Goal: Task Accomplishment & Management: Use online tool/utility

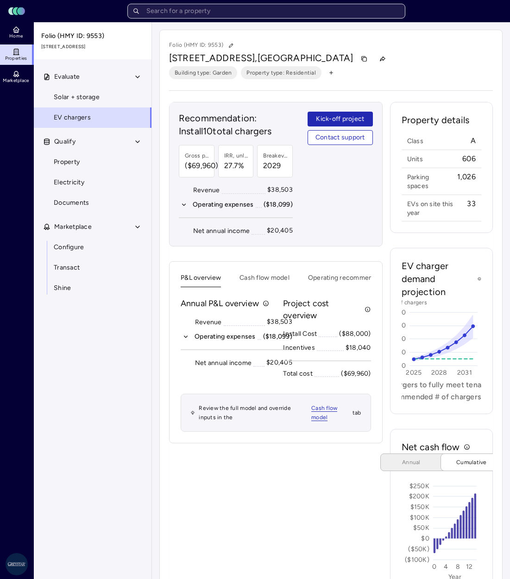
click at [295, 13] on input "text" at bounding box center [266, 11] width 278 height 15
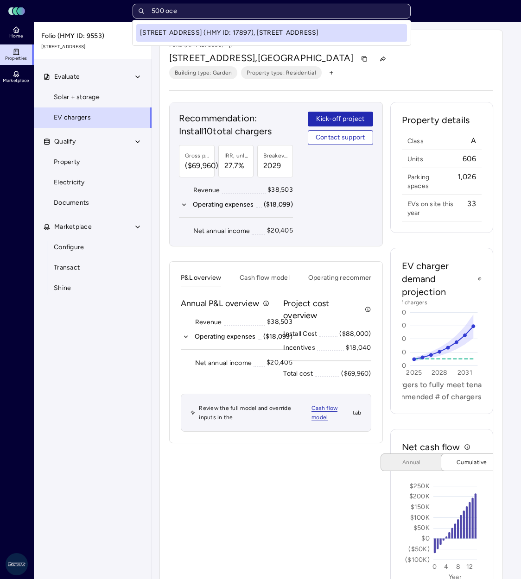
type input "500 ocen"
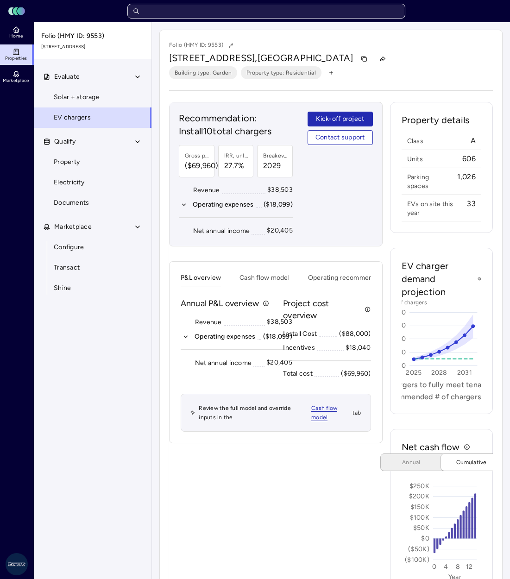
click at [295, 13] on input "text" at bounding box center [266, 11] width 278 height 15
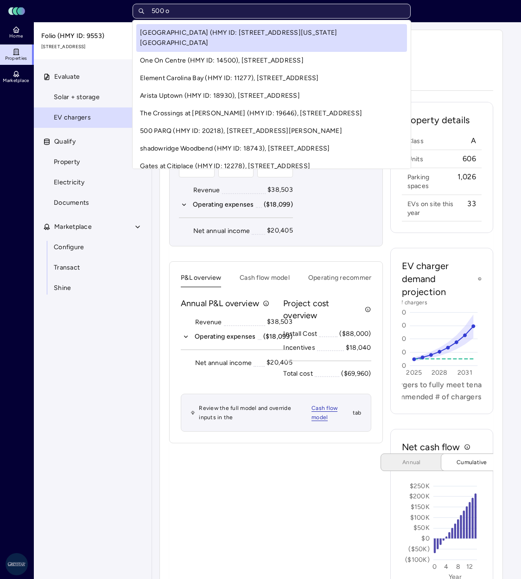
type input "500 oc"
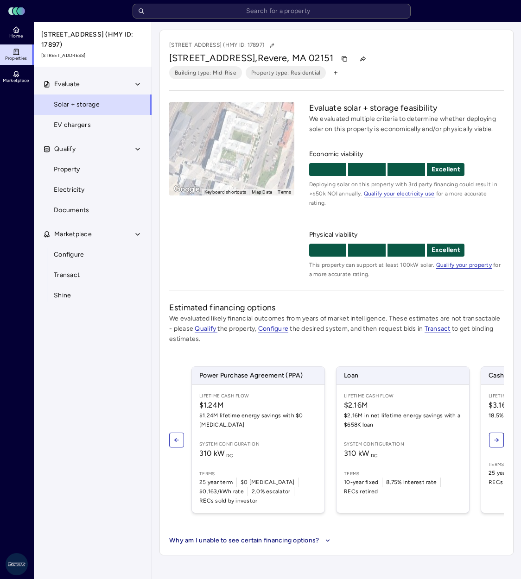
click at [62, 129] on div "Evaluate Solar + storage EV chargers Qualify Property Electricity Documents Mar…" at bounding box center [93, 337] width 119 height 527
click at [72, 125] on link "EV chargers" at bounding box center [92, 125] width 119 height 20
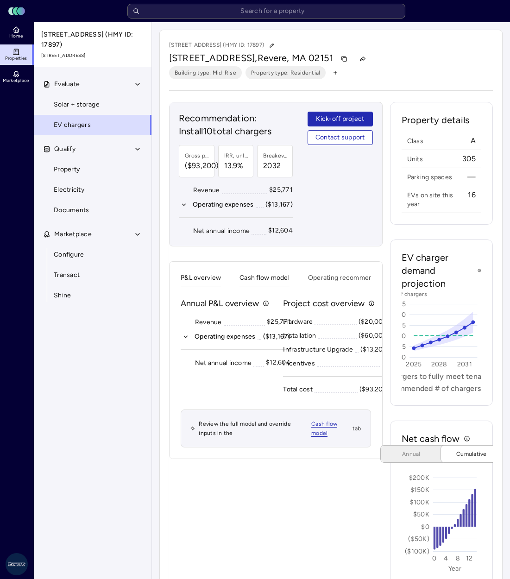
click at [284, 274] on button "Cash flow model" at bounding box center [265, 280] width 50 height 14
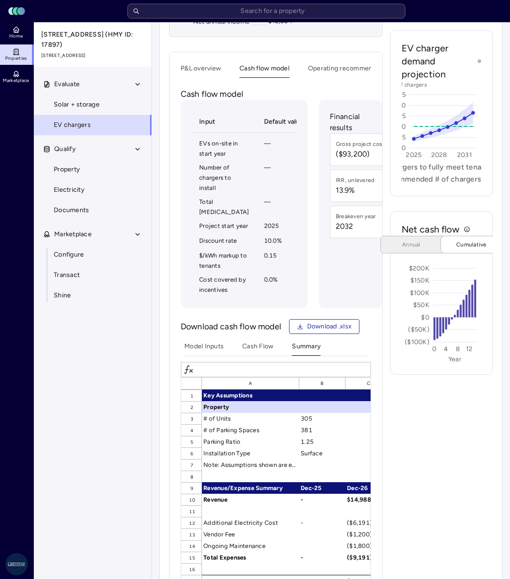
scroll to position [0, 51]
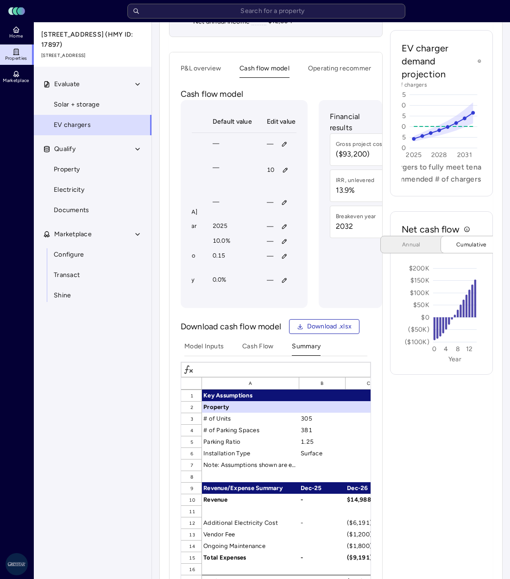
click at [441, 448] on div "Property details Class A Units 305 Parking spaces — EVs on site this year 16 EV…" at bounding box center [441, 295] width 103 height 805
click at [277, 210] on button "button" at bounding box center [284, 202] width 15 height 15
type input "7,044"
click at [313, 290] on span "Save" at bounding box center [307, 294] width 15 height 10
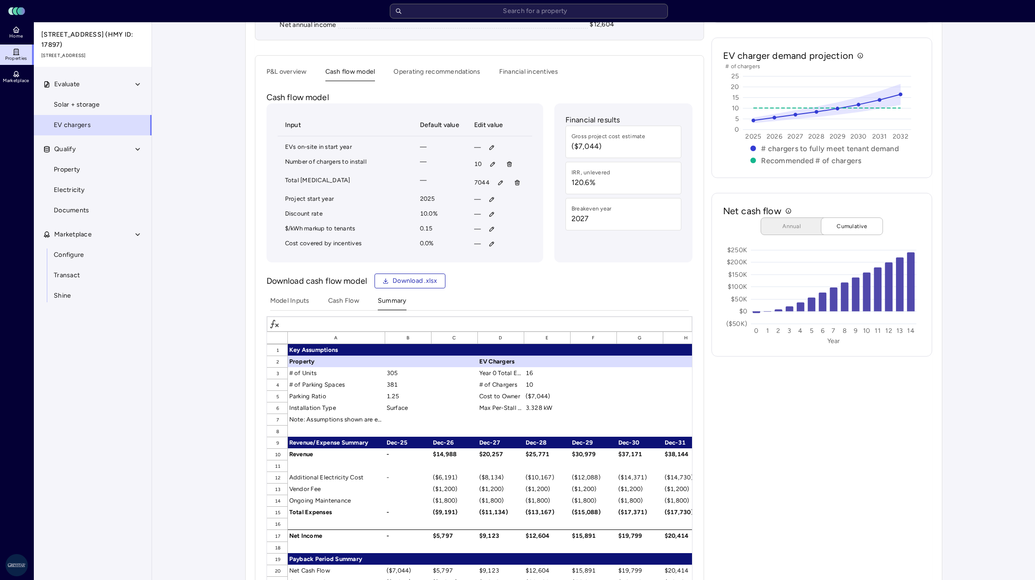
scroll to position [194, 0]
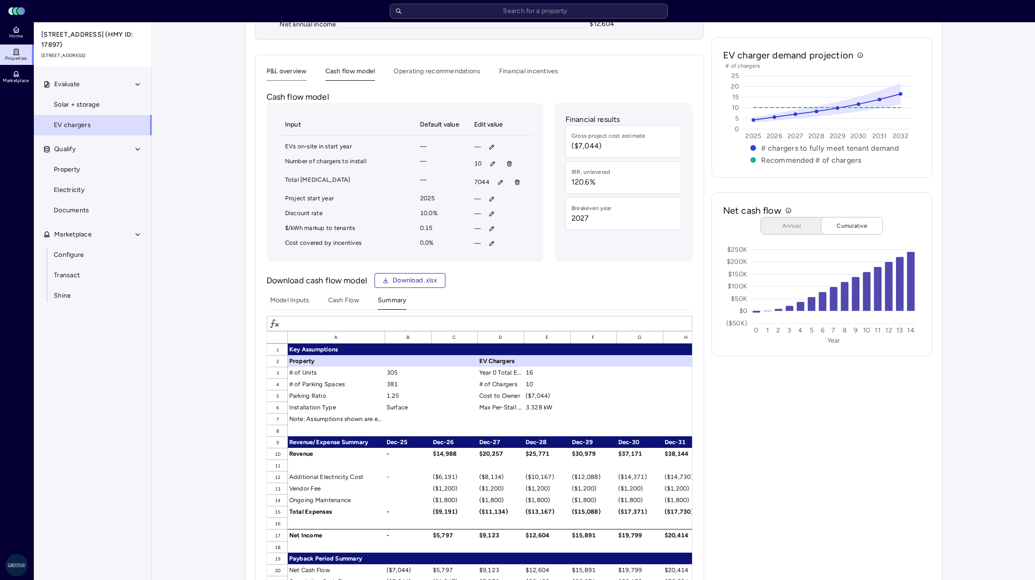
click at [282, 69] on div "500 Ocean Ave (HMY ID: 17897) 500 Ocean Avenue, Revere, MA 02151 Building type:…" at bounding box center [593, 248] width 697 height 825
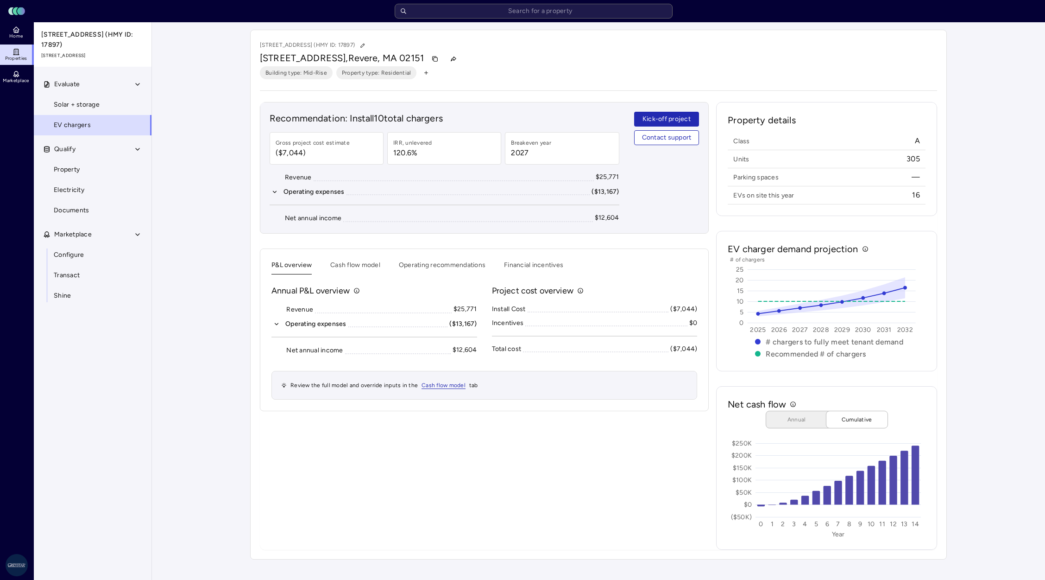
click at [520, 253] on div "Your estimates have been updated 500 Ocean Ave (HMY ID: 17897) 500 Ocean Avenue…" at bounding box center [598, 294] width 893 height 544
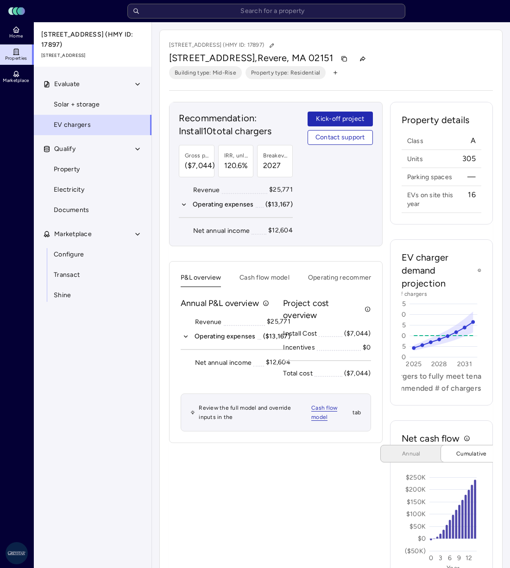
click at [461, 80] on div "500 Ocean Ave (HMY ID: 17897) 500 Ocean Avenue, Revere, MA 02151 Building type:…" at bounding box center [330, 312] width 343 height 564
click at [227, 7] on input "text" at bounding box center [266, 11] width 278 height 15
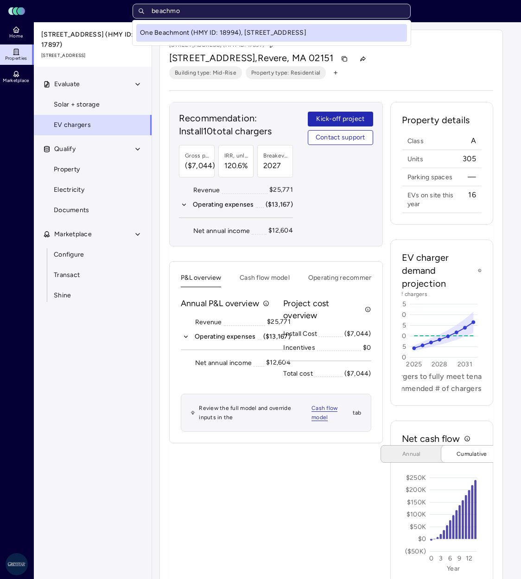
type input "beachmon"
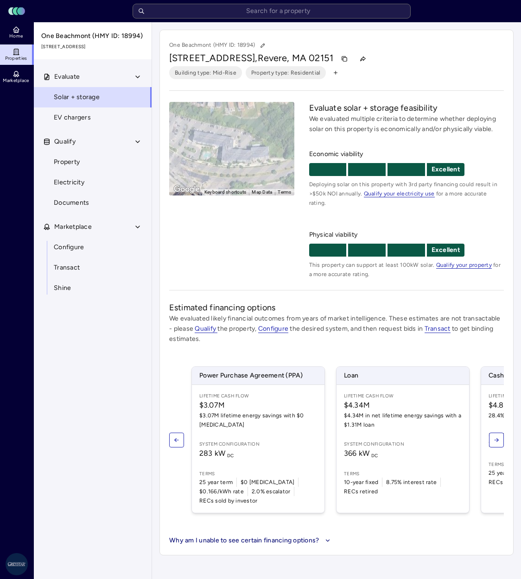
click at [484, 302] on h2 "Estimated financing options" at bounding box center [336, 308] width 334 height 12
click at [85, 120] on span "EV chargers" at bounding box center [72, 118] width 37 height 10
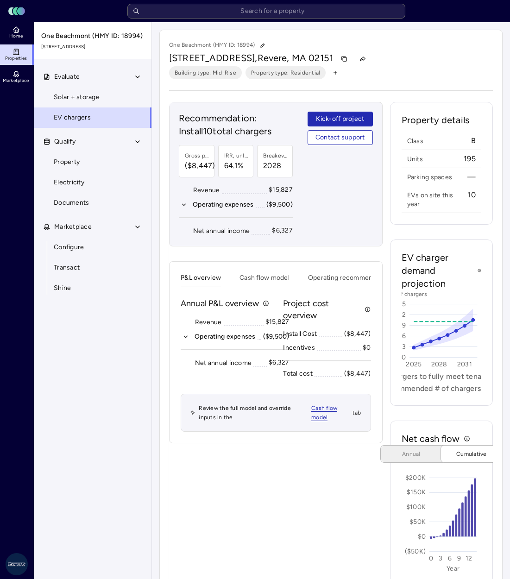
click at [263, 266] on div "P&L overview Cash flow model Operating recommendations Financial incentives Ann…" at bounding box center [276, 352] width 214 height 182
click at [261, 273] on button "Cash flow model" at bounding box center [265, 280] width 50 height 14
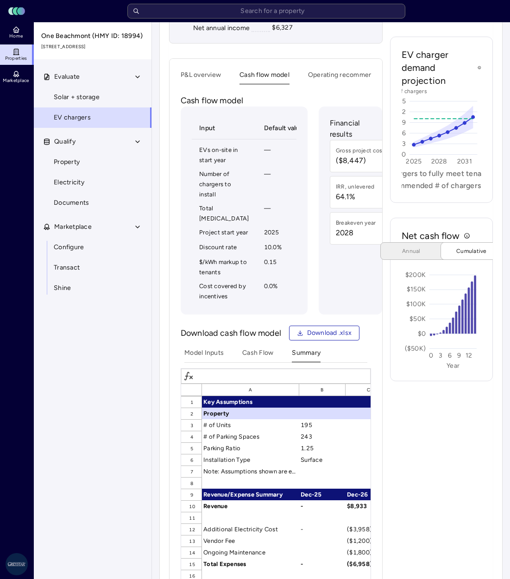
scroll to position [207, 0]
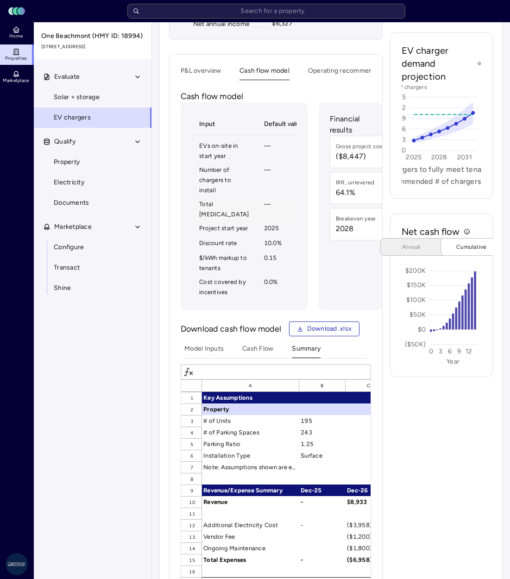
click at [257, 221] on td "—" at bounding box center [284, 209] width 54 height 24
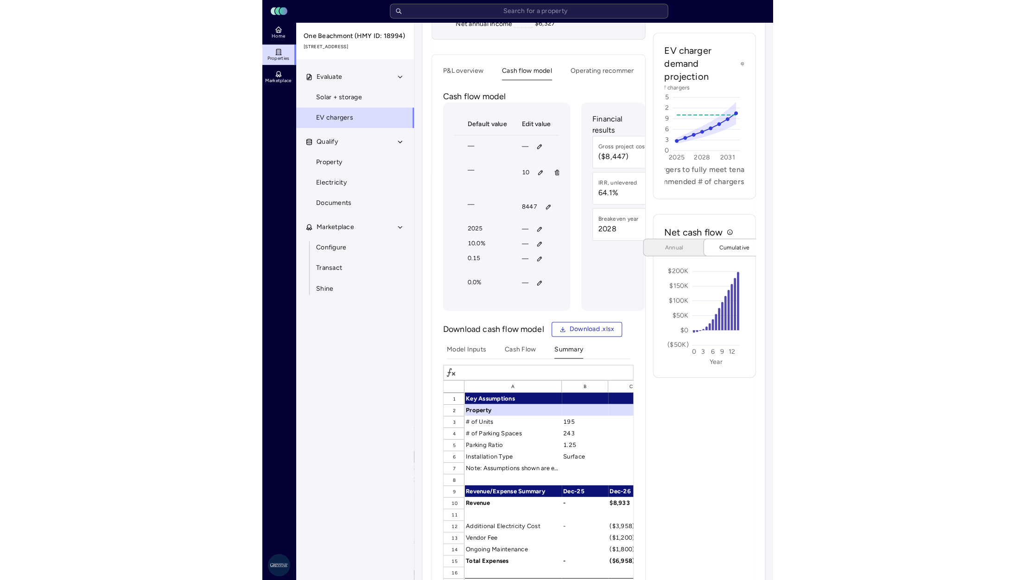
scroll to position [0, 0]
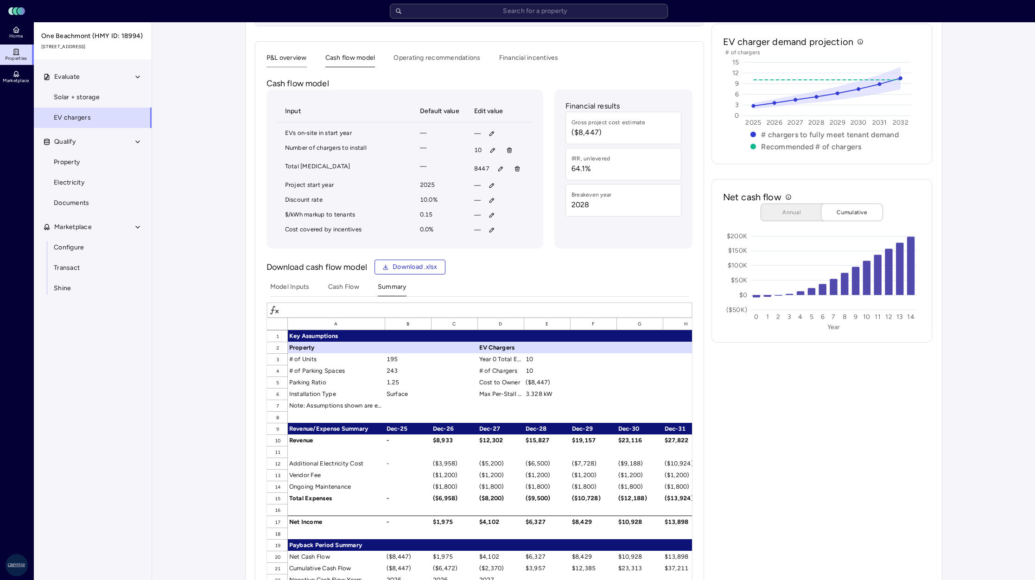
click at [306, 53] on div "One Beachmont (HMY ID: 18994) 205 Revere Beach Parkway, Revere, MA 02151 Buildi…" at bounding box center [593, 235] width 697 height 825
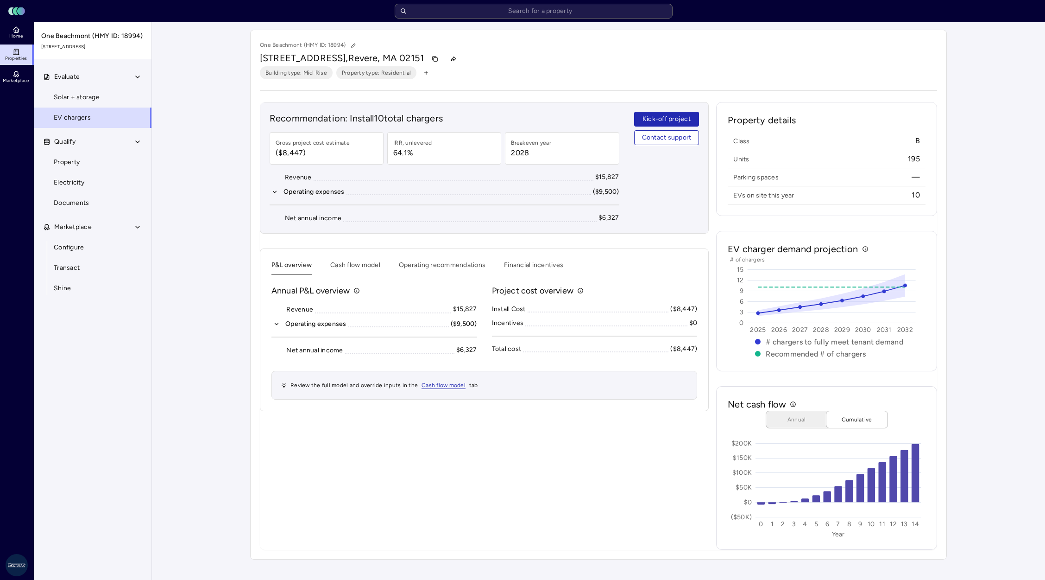
click at [272, 327] on button "Operating expenses ($9,500)" at bounding box center [374, 324] width 206 height 10
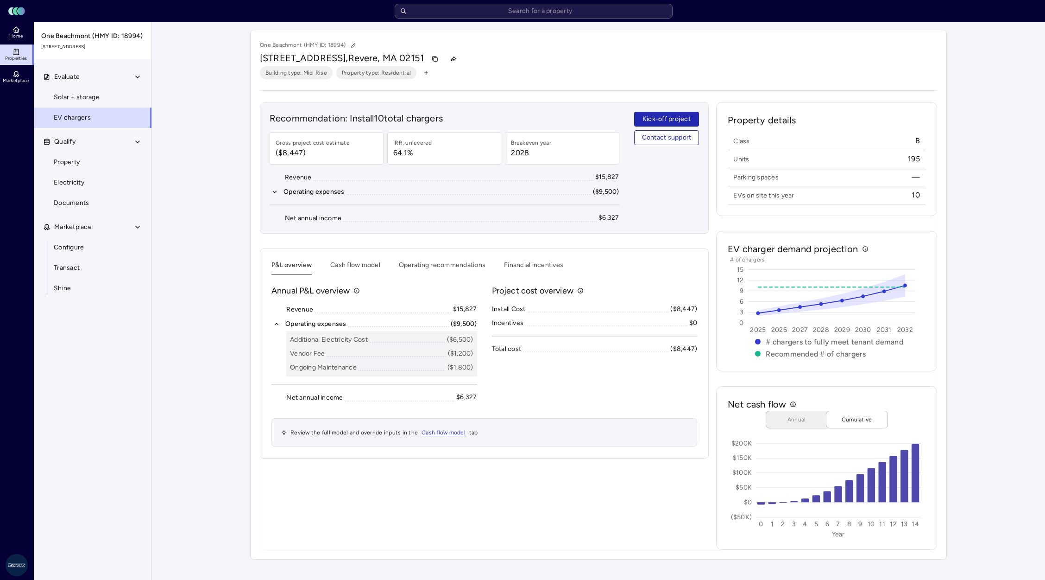
click at [520, 354] on div "Your estimates have been updated One Beachmont (HMY ID: 18994) 205 Revere Beach…" at bounding box center [598, 294] width 893 height 544
click at [497, 5] on input "text" at bounding box center [534, 11] width 278 height 15
click at [520, 38] on div "One Beachmont (HMY ID: 18994) 205 Revere Beach Parkway, Revere, MA 02151 Buildi…" at bounding box center [598, 295] width 697 height 530
click at [520, 13] on input "text" at bounding box center [534, 11] width 278 height 15
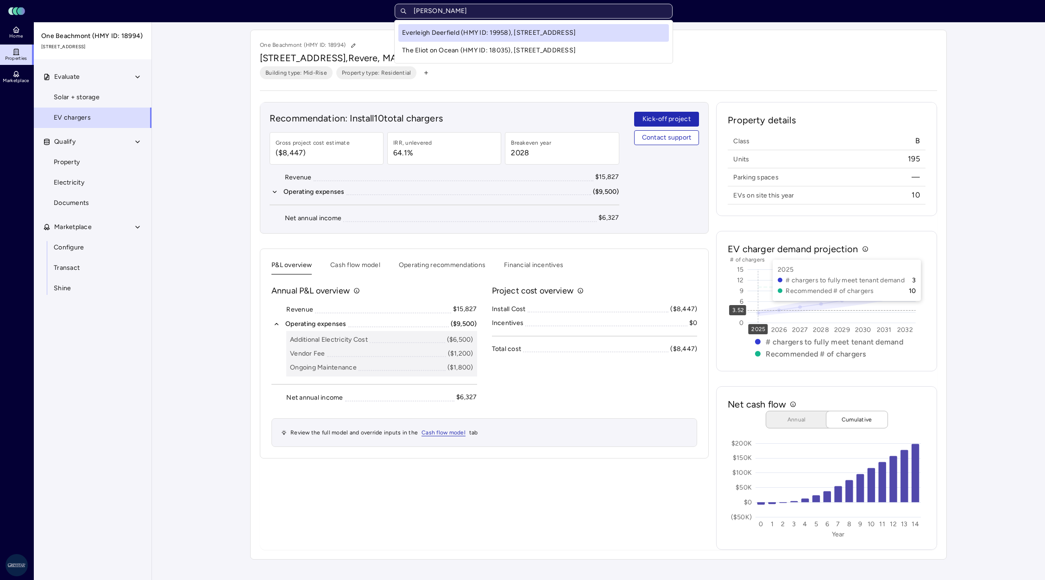
type input "eliot"
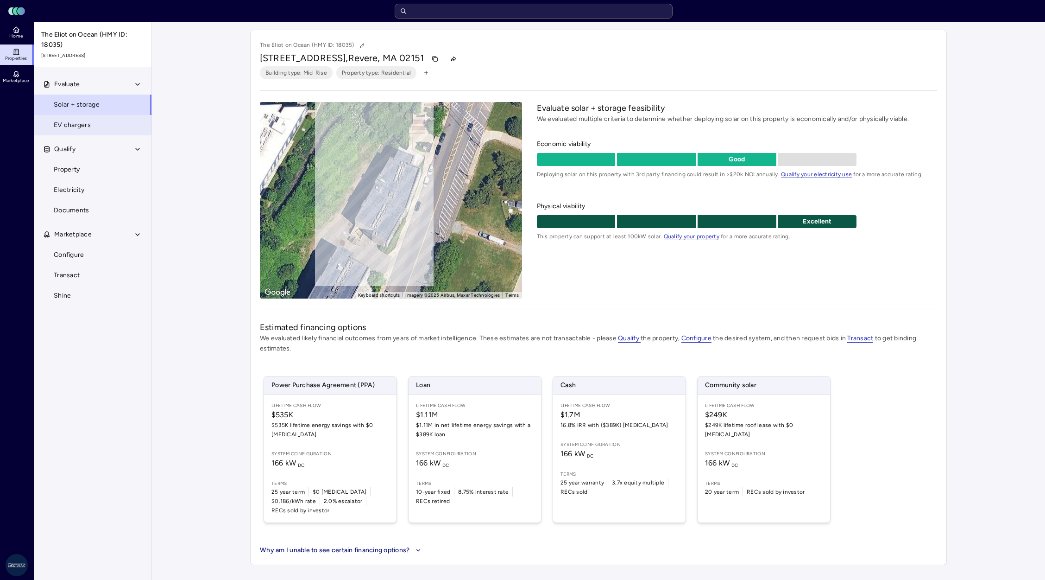
click at [104, 130] on link "EV chargers" at bounding box center [92, 125] width 119 height 20
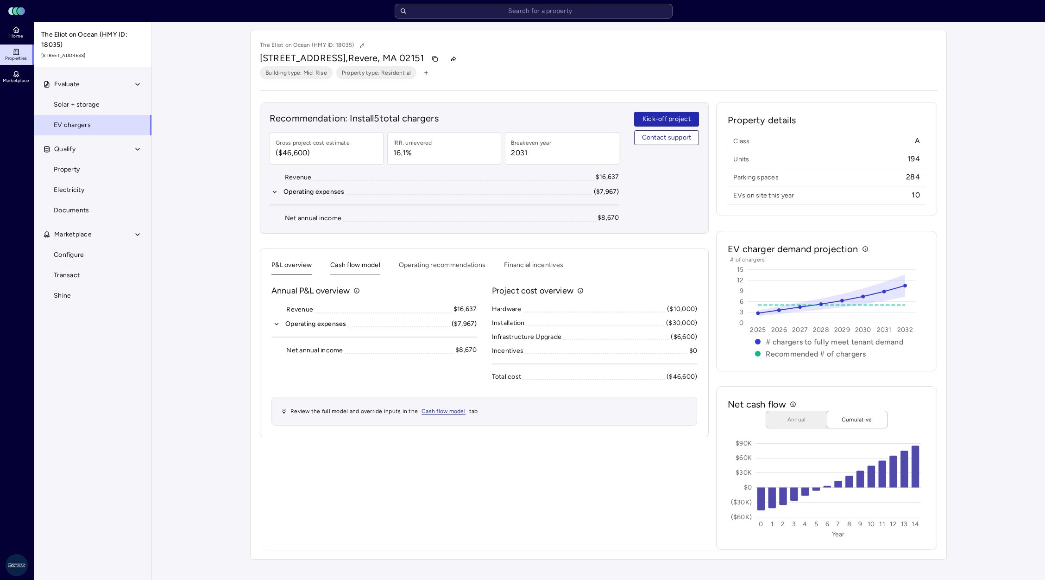
click at [347, 262] on button "Cash flow model" at bounding box center [355, 267] width 50 height 14
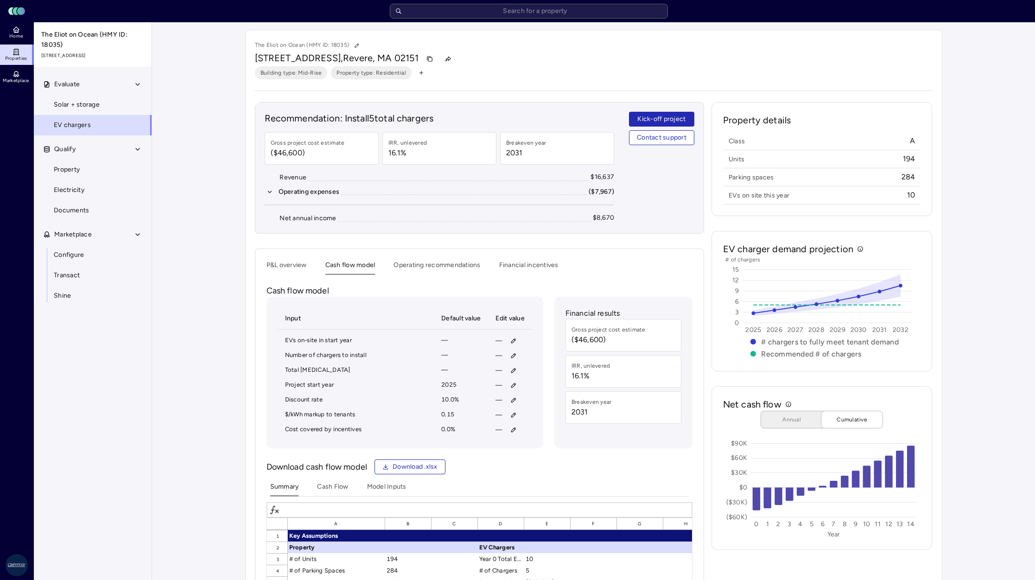
click at [520, 288] on div "Your estimates have been updated The Eliot on Ocean (HMY ID: 18035) 660 Ocean A…" at bounding box center [593, 438] width 883 height 833
click at [512, 368] on div "Edit value Edit value" at bounding box center [512, 362] width 44 height 16
click at [511, 373] on polygon at bounding box center [512, 372] width 7 height 4
click at [508, 369] on button "button" at bounding box center [513, 370] width 15 height 15
type input "7,856"
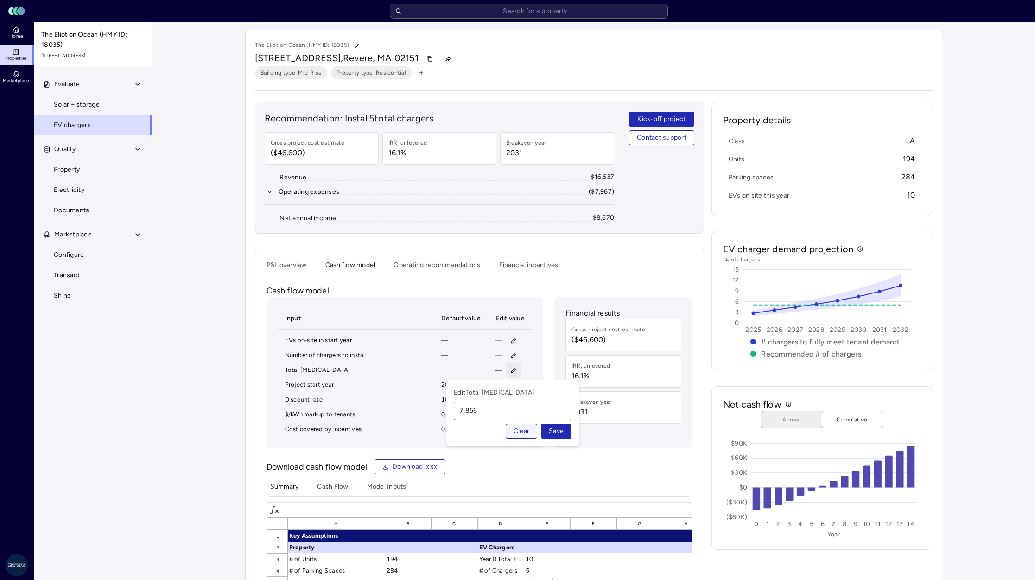
click at [520, 423] on button "Save" at bounding box center [556, 430] width 31 height 15
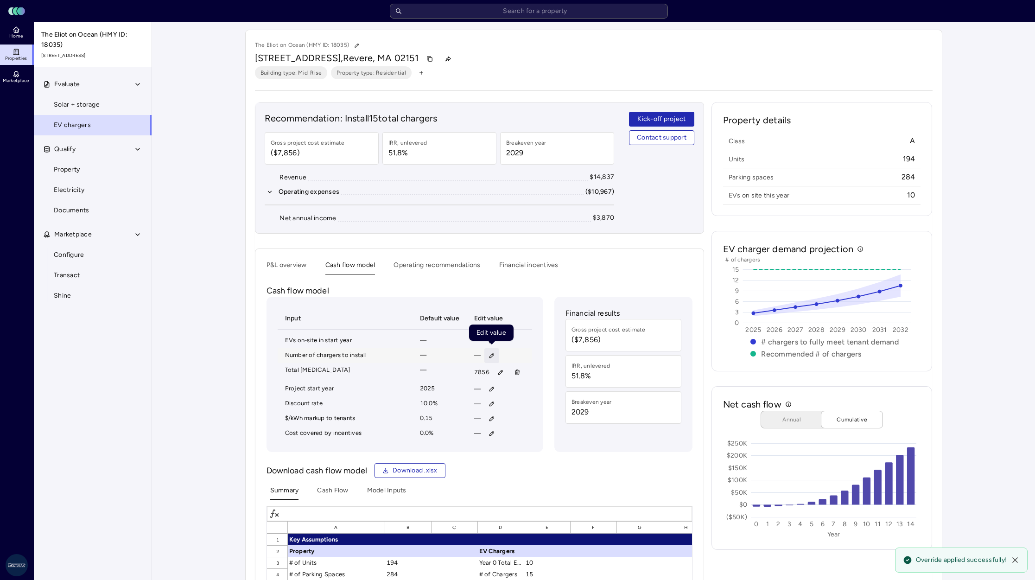
click at [492, 355] on icon "button" at bounding box center [491, 355] width 6 height 6
type input "10"
click at [520, 409] on button "Save" at bounding box center [535, 416] width 31 height 15
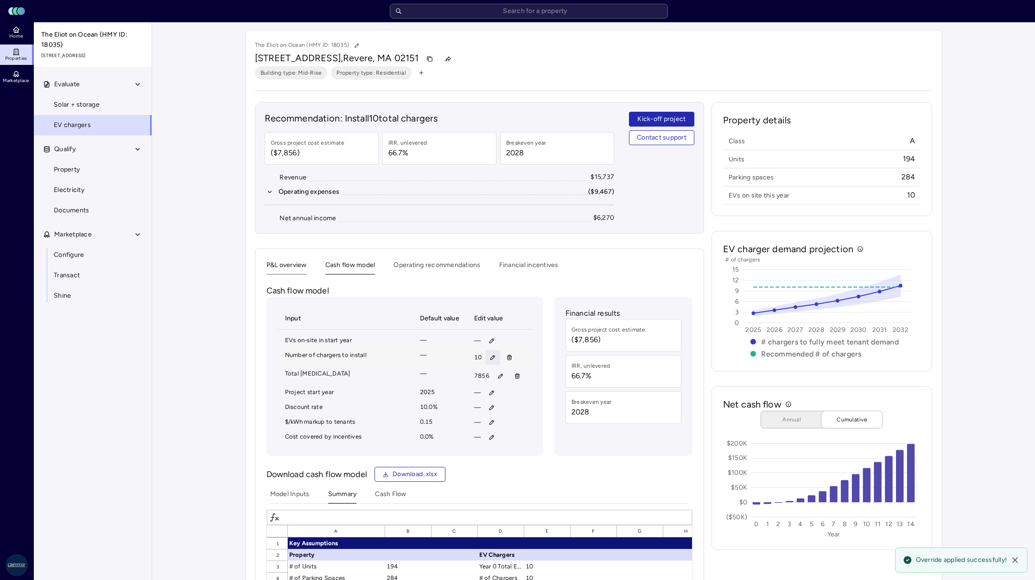
click at [279, 260] on button "P&L overview" at bounding box center [286, 267] width 40 height 14
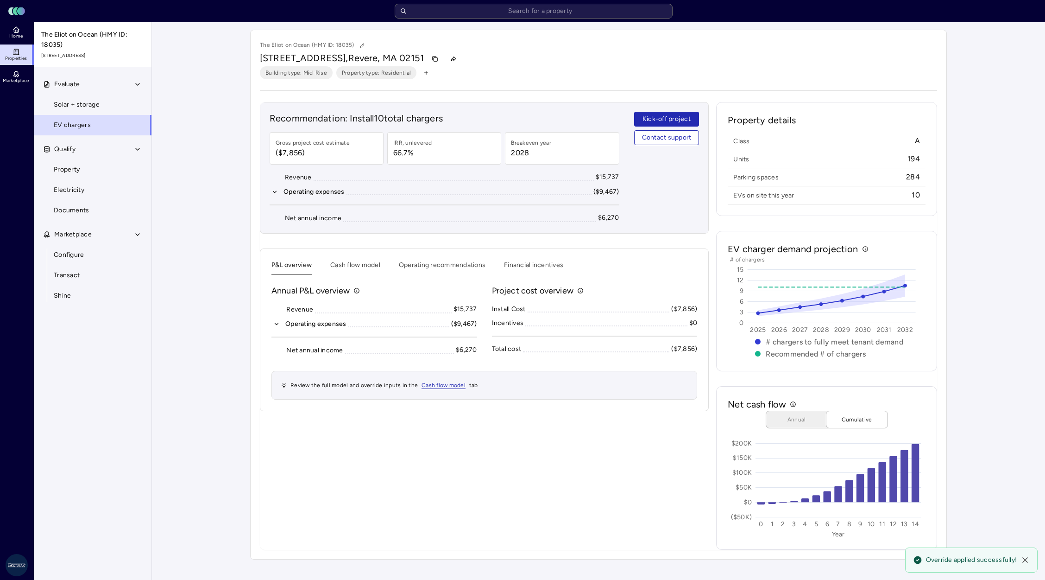
click at [277, 325] on icon "button" at bounding box center [276, 324] width 6 height 6
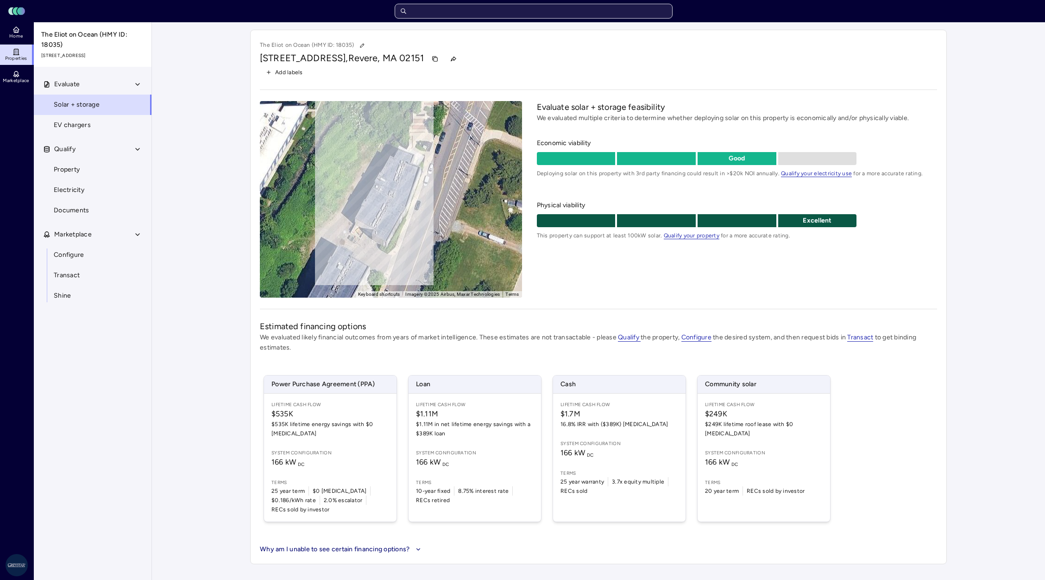
click at [481, 9] on input "text" at bounding box center [534, 11] width 278 height 15
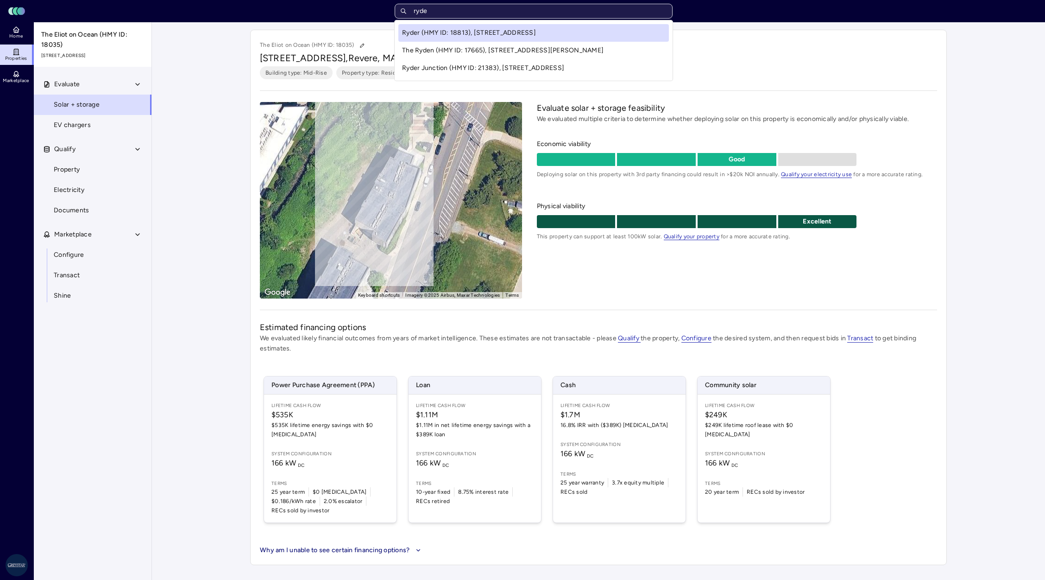
type input "ryder"
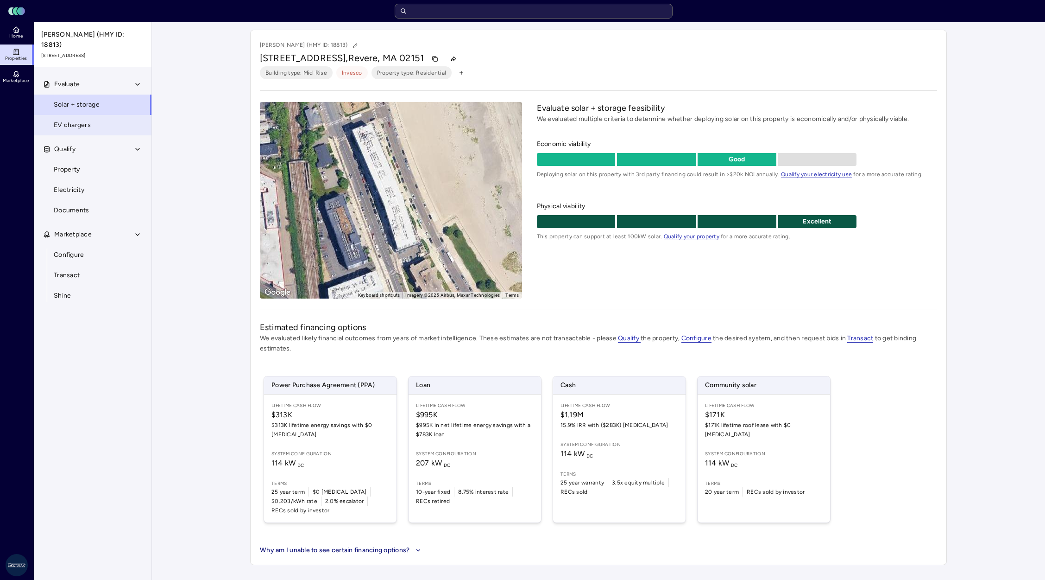
click at [95, 126] on link "EV chargers" at bounding box center [92, 125] width 119 height 20
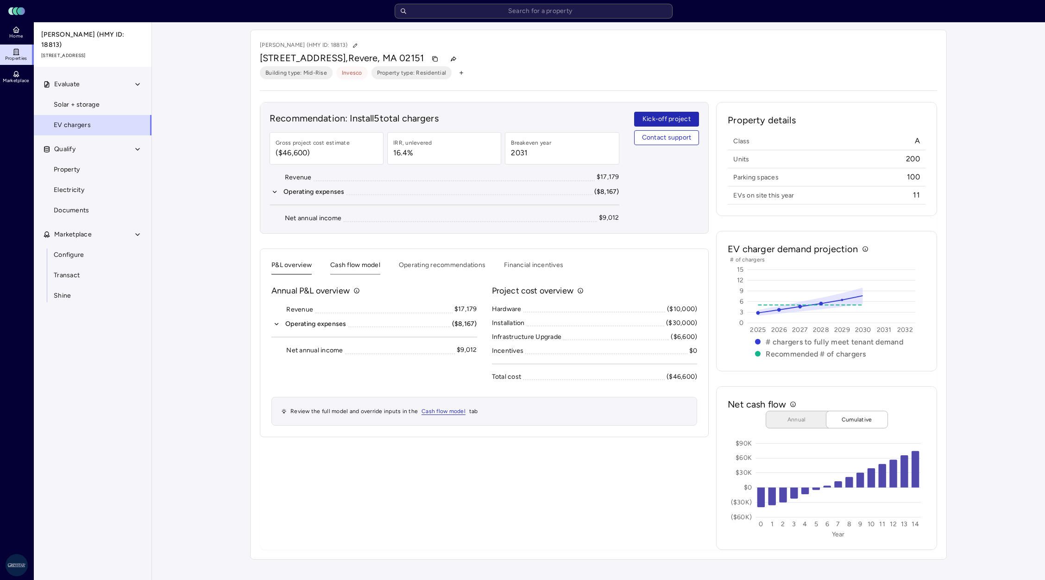
click at [359, 264] on button "Cash flow model" at bounding box center [355, 267] width 50 height 14
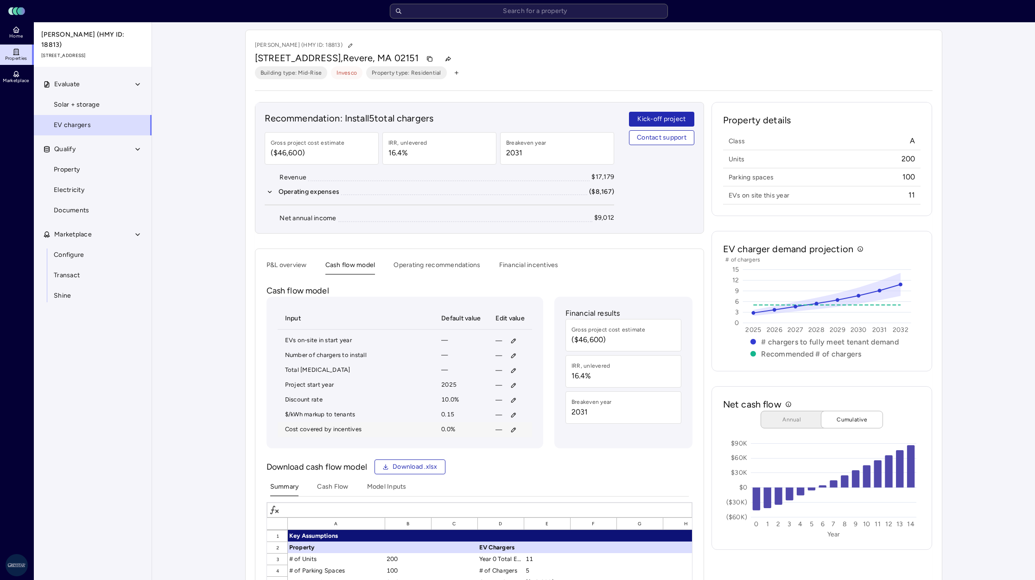
scroll to position [55, 0]
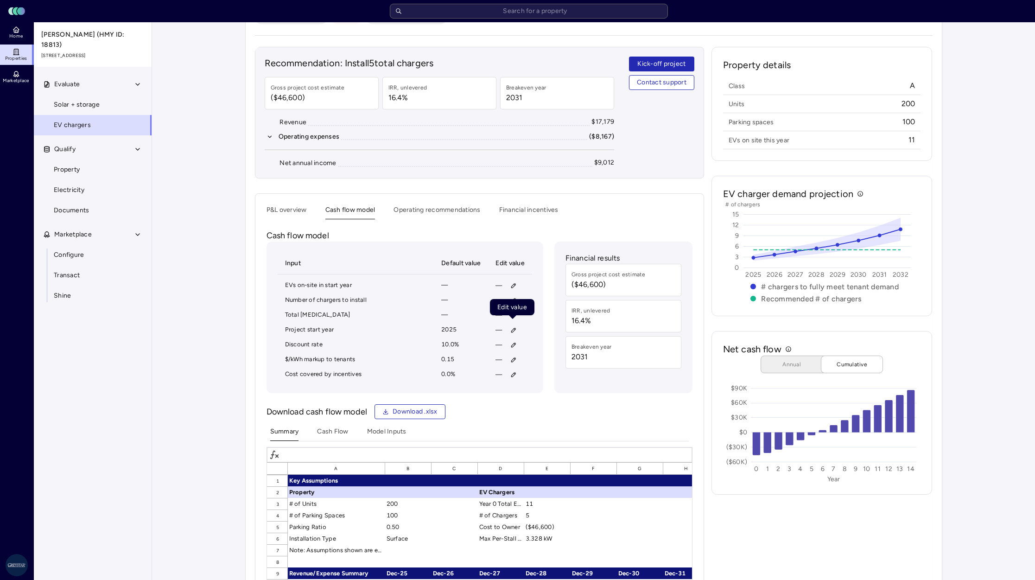
click at [511, 316] on polygon at bounding box center [512, 317] width 7 height 4
click at [517, 311] on button "button" at bounding box center [513, 315] width 15 height 15
type input "7,638"
click at [558, 379] on span "Save" at bounding box center [556, 376] width 15 height 10
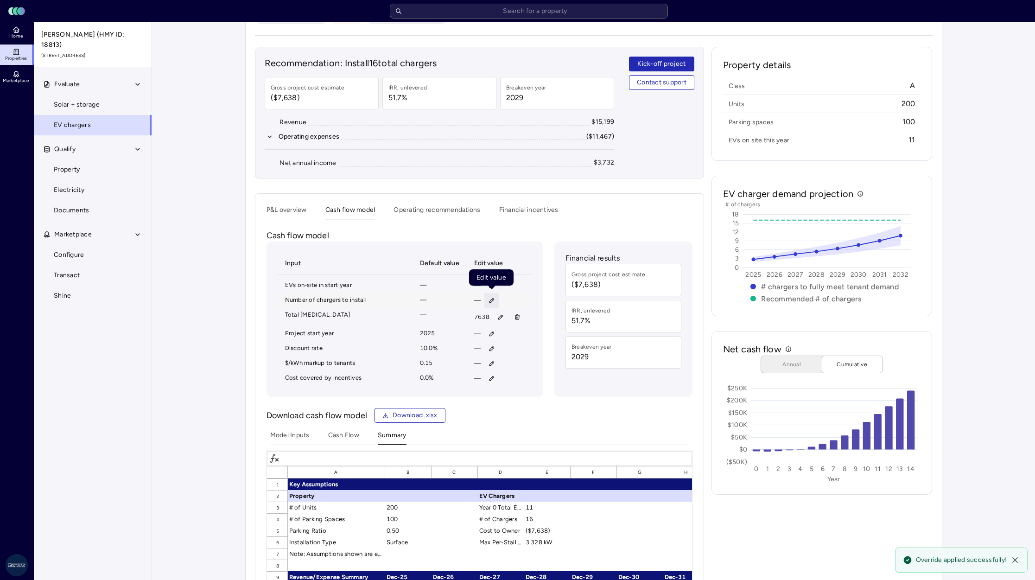
click at [490, 299] on icon "button" at bounding box center [491, 300] width 6 height 6
type input "10"
click at [534, 360] on span "Save" at bounding box center [535, 361] width 15 height 10
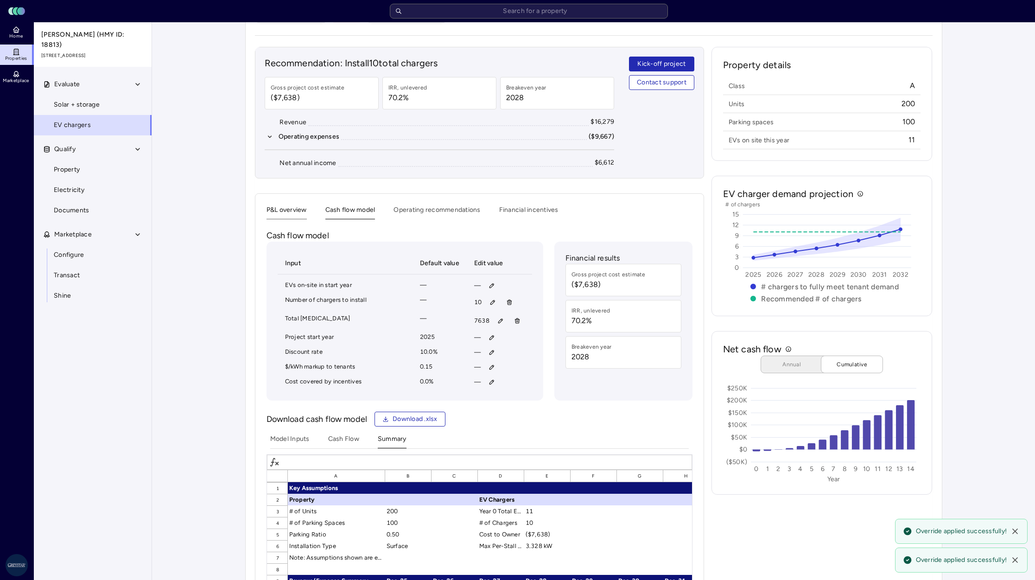
click at [289, 210] on div "Recommendation: Install 10 total chargers Gross project cost estimate ($7,638) …" at bounding box center [479, 418] width 449 height 743
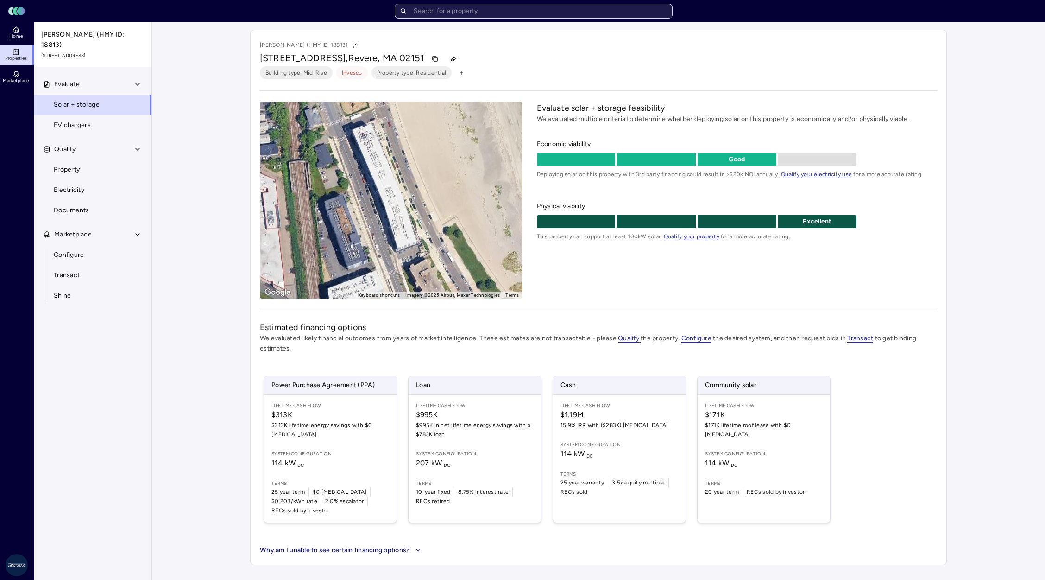
click at [473, 15] on input "text" at bounding box center [534, 11] width 278 height 15
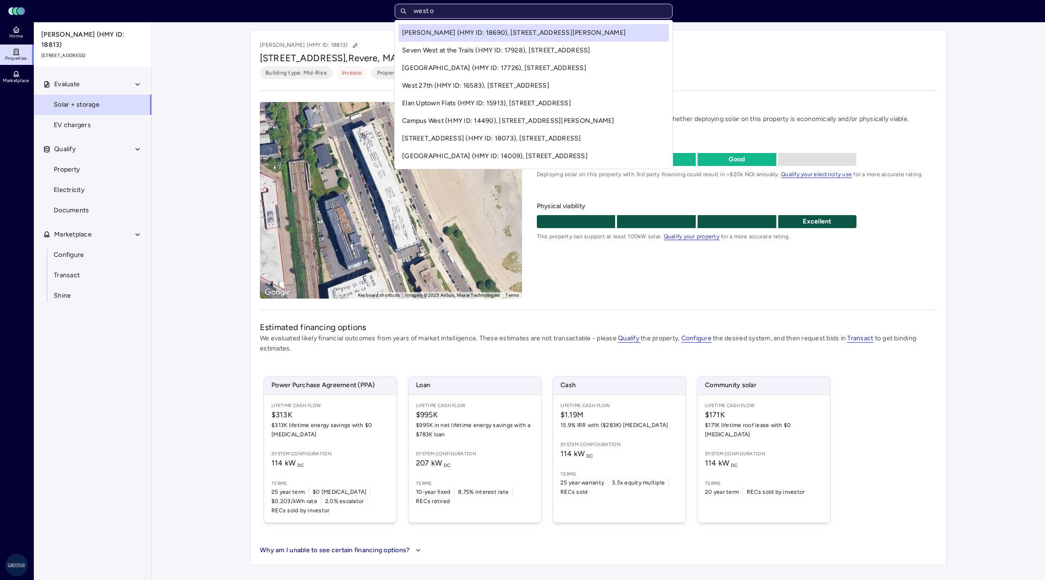
type input "west of"
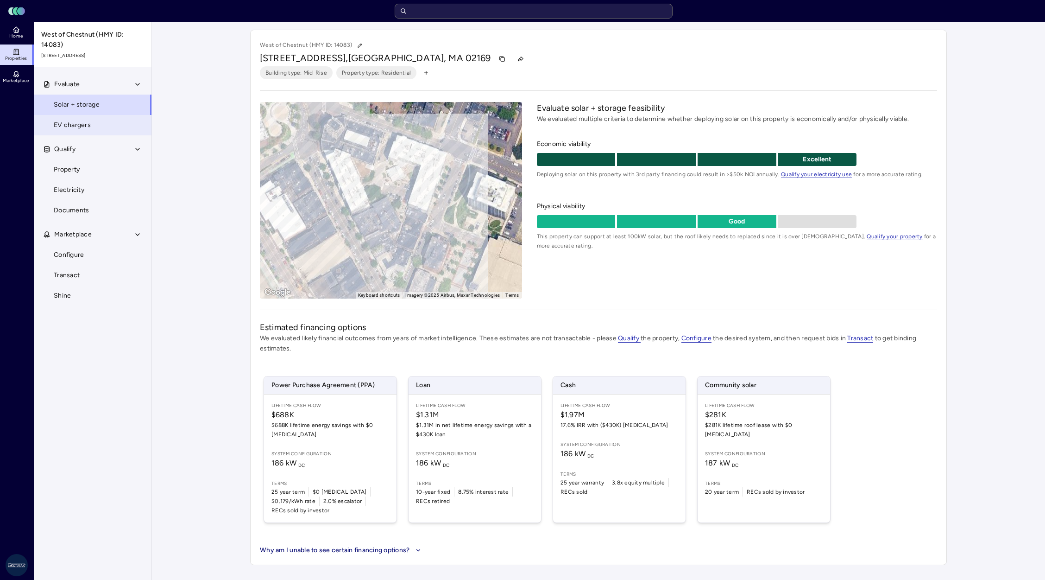
click at [121, 129] on link "EV chargers" at bounding box center [92, 125] width 119 height 20
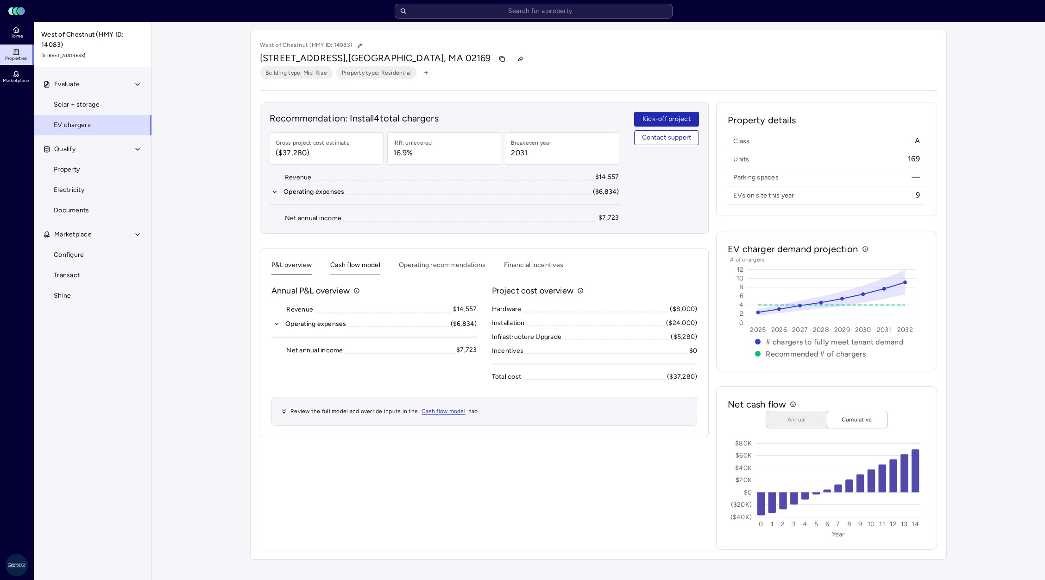
click at [350, 269] on button "Cash flow model" at bounding box center [355, 267] width 50 height 14
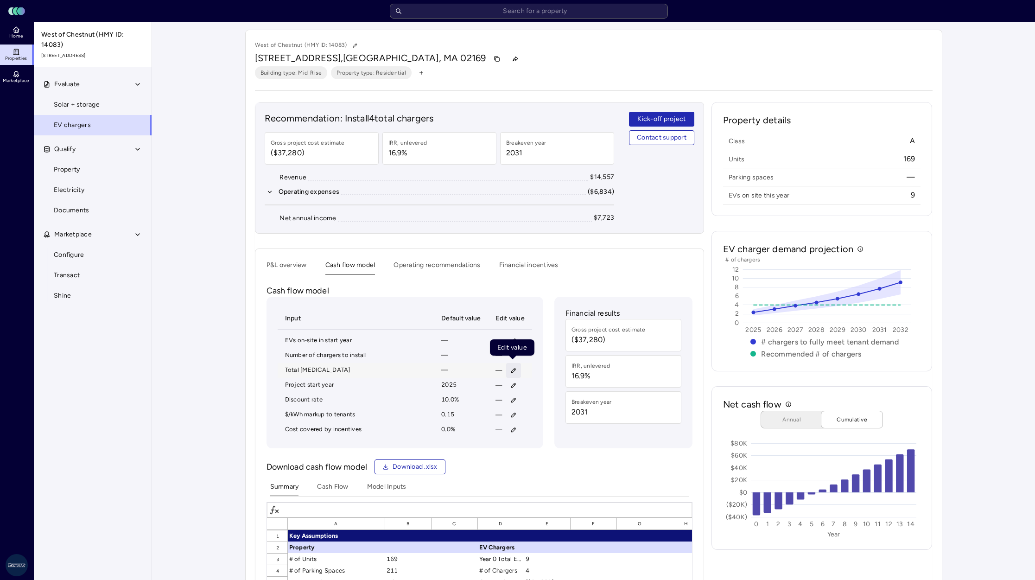
click at [513, 367] on icon "button" at bounding box center [513, 370] width 6 height 6
type input "7,989"
click at [541, 423] on button "Save" at bounding box center [556, 430] width 31 height 15
click at [512, 356] on icon "button" at bounding box center [513, 355] width 4 height 4
type input "10"
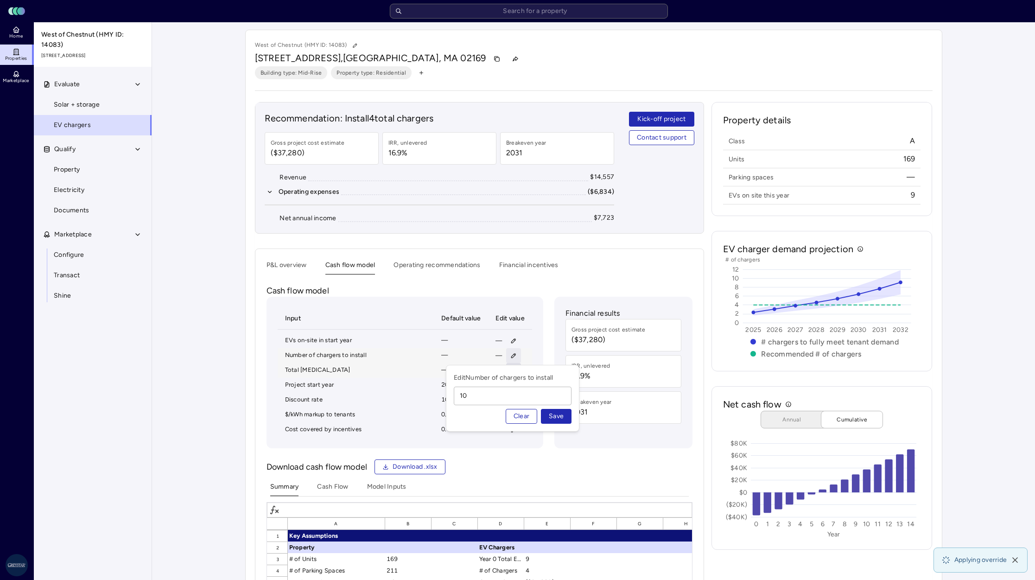
click at [541, 409] on button "Save" at bounding box center [556, 416] width 31 height 15
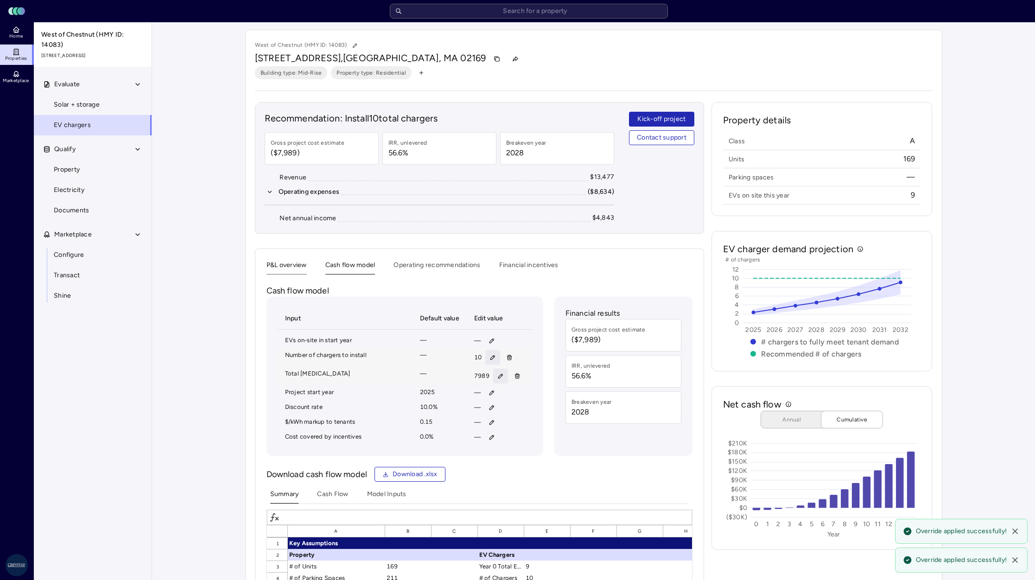
click at [277, 267] on button "P&L overview" at bounding box center [286, 267] width 40 height 14
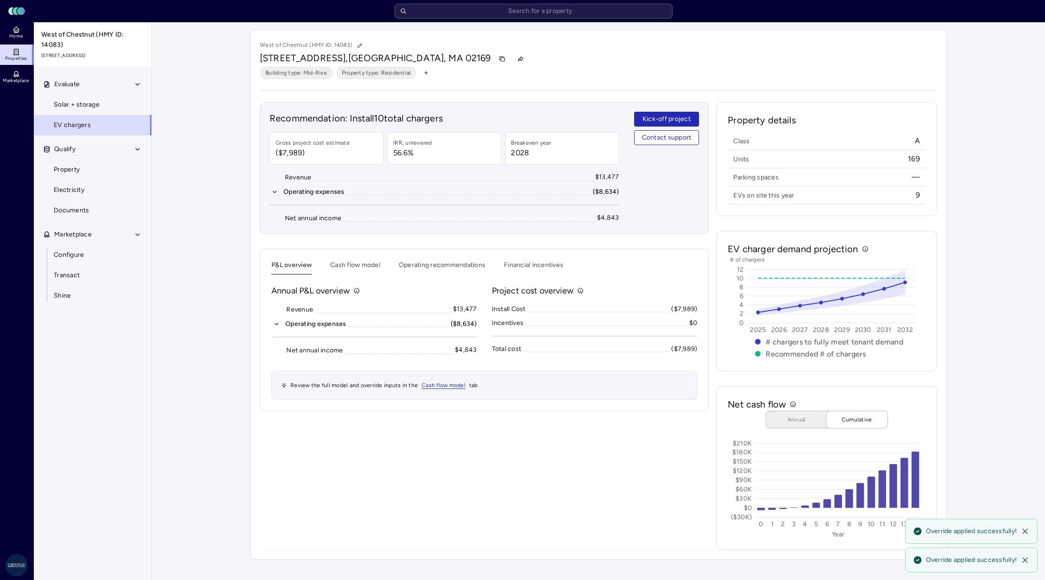
click at [276, 326] on icon "button" at bounding box center [276, 324] width 6 height 6
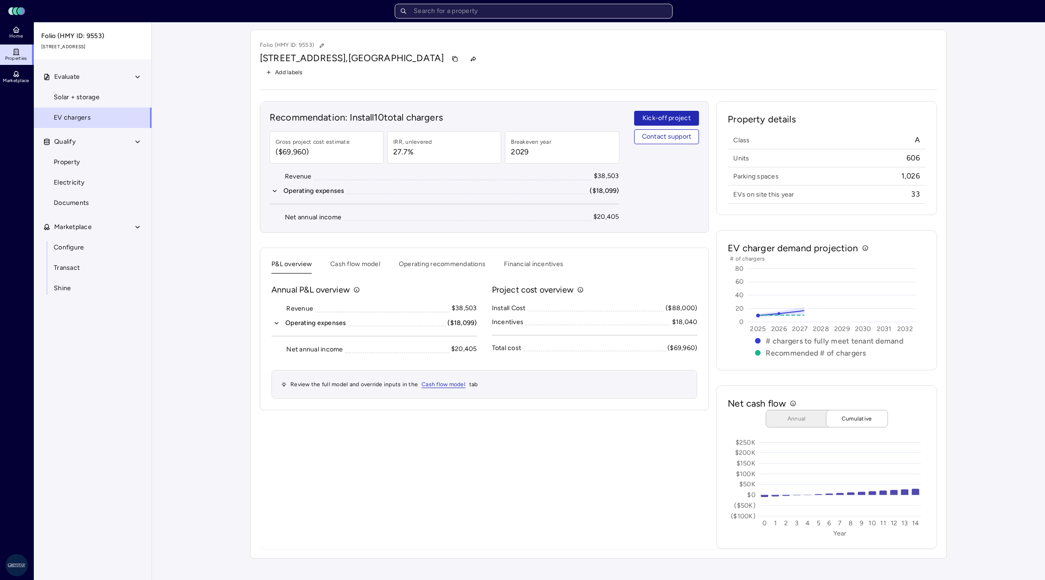
click at [441, 14] on input "text" at bounding box center [534, 11] width 278 height 15
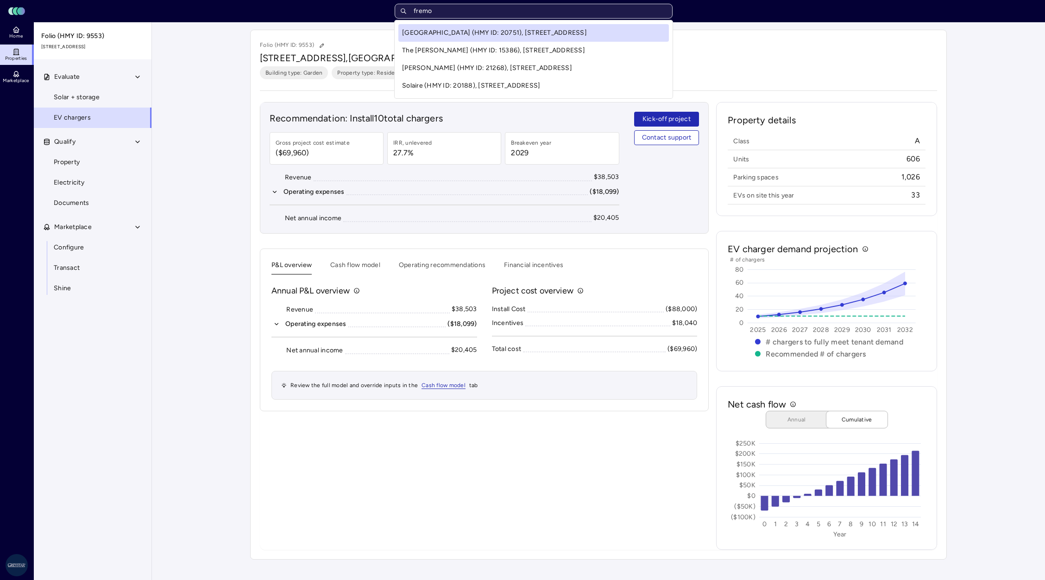
type input "fremon"
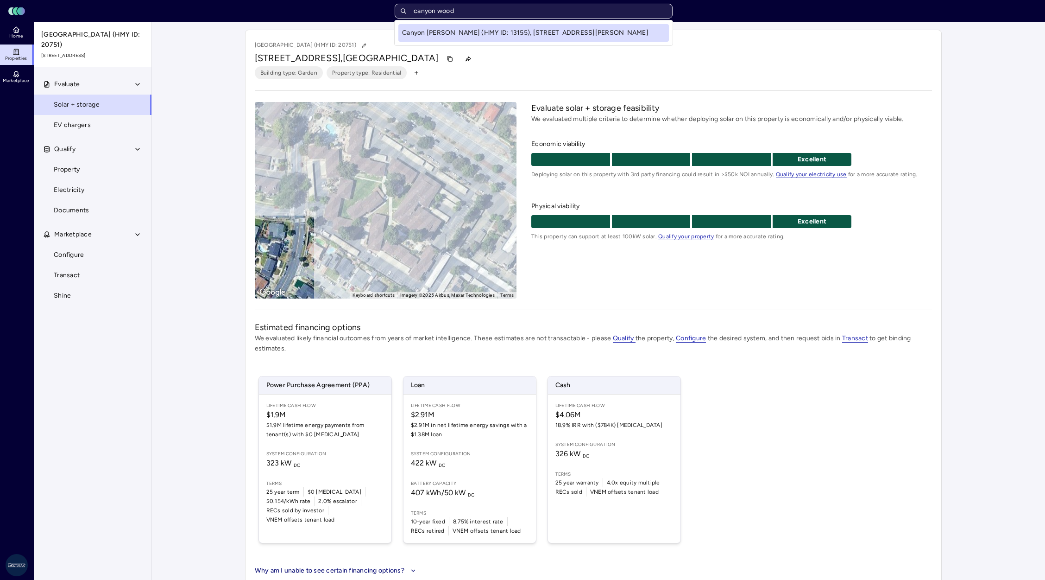
type input "canyon woods"
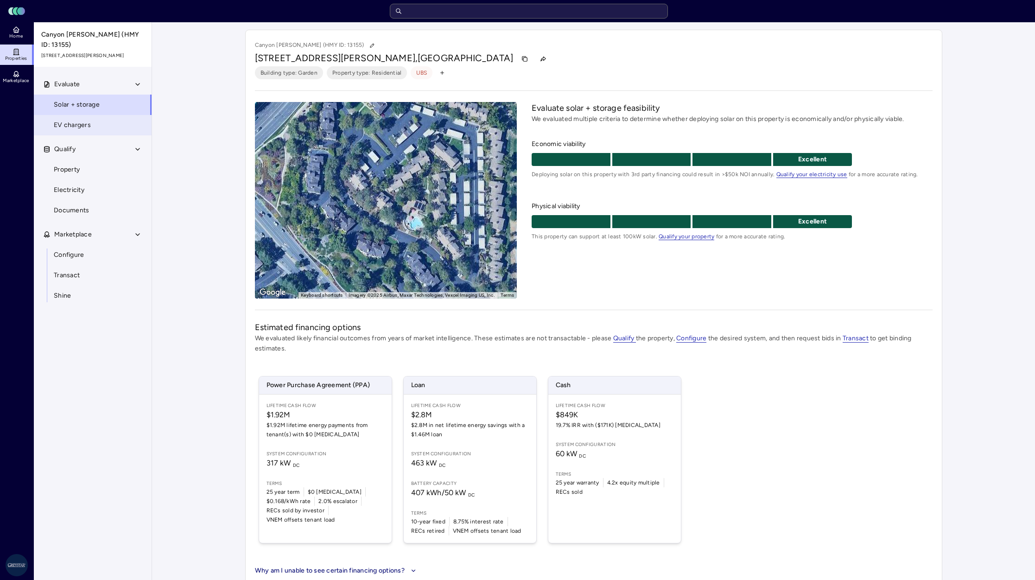
click at [77, 120] on span "EV chargers" at bounding box center [72, 125] width 37 height 10
